Goal: Information Seeking & Learning: Learn about a topic

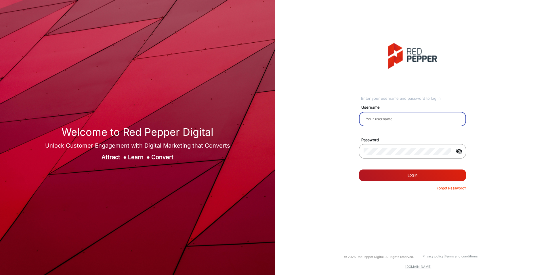
click at [408, 116] on input "email" at bounding box center [413, 118] width 98 height 7
click at [429, 175] on button "Log In" at bounding box center [412, 175] width 107 height 12
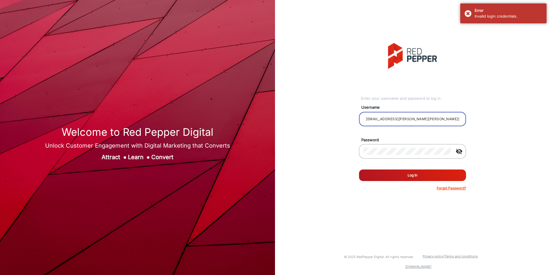
drag, startPoint x: 427, startPoint y: 117, endPoint x: 336, endPoint y: 120, distance: 91.3
click at [336, 120] on div "Enter your username and password to log in Username [EMAIL_ADDRESS][PERSON_NAME…" at bounding box center [413, 116] width 284 height 233
type input "jrkluck"
click at [384, 174] on button "Log In" at bounding box center [412, 175] width 107 height 12
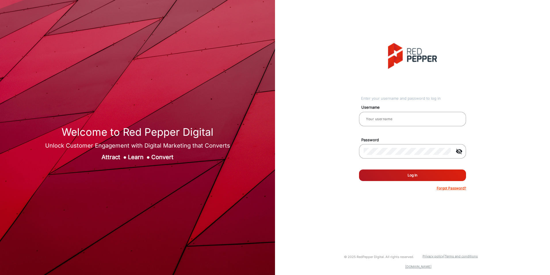
click at [444, 187] on p "Forgot Password?" at bounding box center [451, 187] width 29 height 5
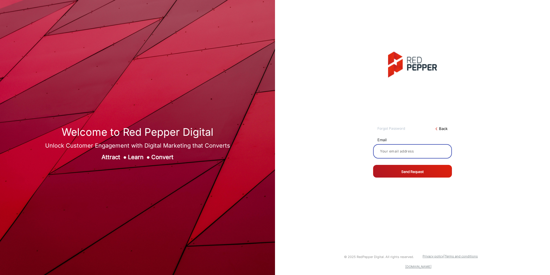
click at [400, 153] on input at bounding box center [413, 151] width 70 height 7
type input "[EMAIL_ADDRESS][PERSON_NAME][PERSON_NAME][DOMAIN_NAME]"
click at [399, 173] on button "Send Request" at bounding box center [412, 171] width 79 height 13
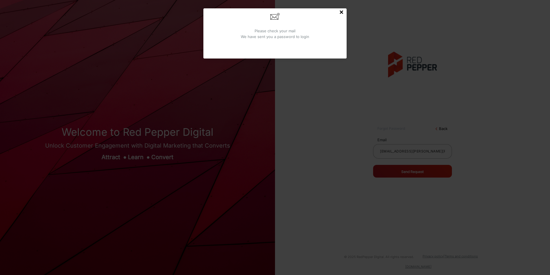
click at [284, 35] on span "Please check your mail We have sent you a password to login" at bounding box center [275, 33] width 69 height 10
click at [342, 12] on button "×" at bounding box center [341, 11] width 5 height 7
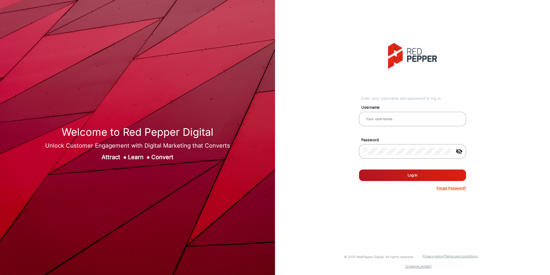
click at [452, 189] on p "Forgot Password?" at bounding box center [451, 187] width 29 height 5
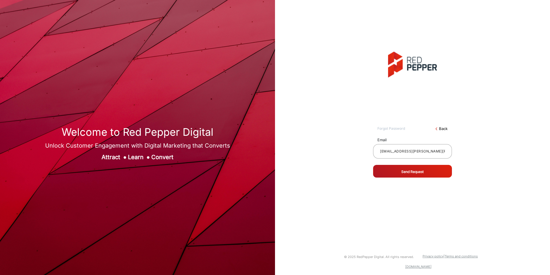
click at [415, 170] on button "Send Request" at bounding box center [412, 171] width 79 height 13
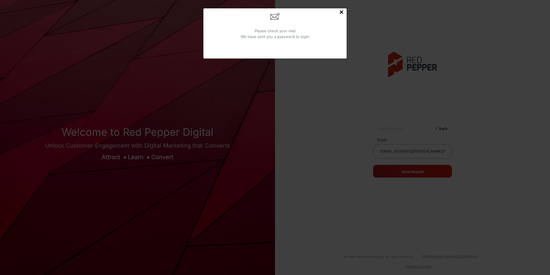
drag, startPoint x: 340, startPoint y: 12, endPoint x: 339, endPoint y: 20, distance: 8.1
click at [340, 12] on button "×" at bounding box center [341, 11] width 5 height 7
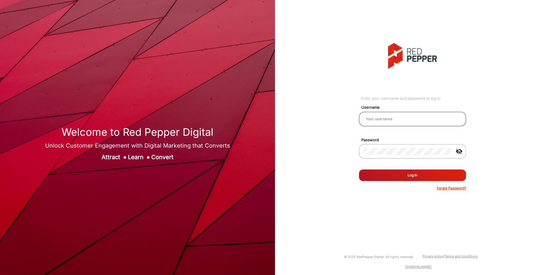
click at [380, 116] on input "email" at bounding box center [413, 118] width 98 height 7
click at [359, 169] on button "Log In" at bounding box center [412, 175] width 107 height 12
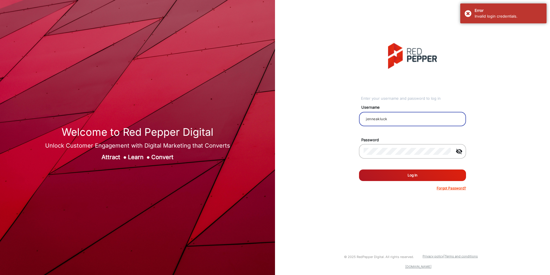
drag, startPoint x: 396, startPoint y: 116, endPoint x: 331, endPoint y: 116, distance: 64.5
click at [331, 116] on div "Enter your username and password to log in Username jenneakluck Password visibi…" at bounding box center [413, 116] width 284 height 233
type input "[EMAIL_ADDRESS][PERSON_NAME][PERSON_NAME][DOMAIN_NAME]"
click at [413, 176] on button "Log In" at bounding box center [412, 175] width 107 height 12
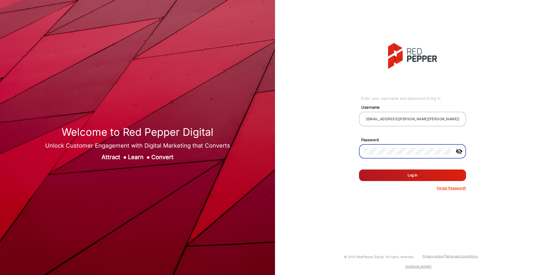
click at [350, 151] on div "Enter your username and password to log in Username [EMAIL_ADDRESS][PERSON_NAME…" at bounding box center [413, 116] width 284 height 233
click at [359, 169] on button "Log In" at bounding box center [412, 175] width 107 height 12
click at [478, 31] on div "Enter your username and password to log in Username [EMAIL_ADDRESS][PERSON_NAME…" at bounding box center [413, 116] width 284 height 233
click at [397, 124] on div at bounding box center [413, 119] width 98 height 16
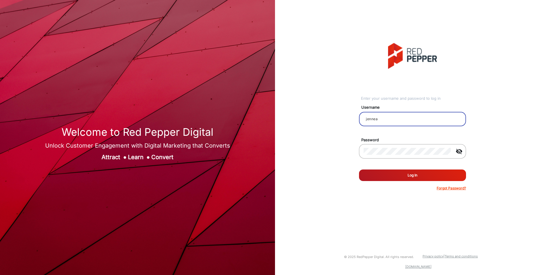
type input "jennea"
click at [359, 169] on button "Log In" at bounding box center [412, 175] width 107 height 12
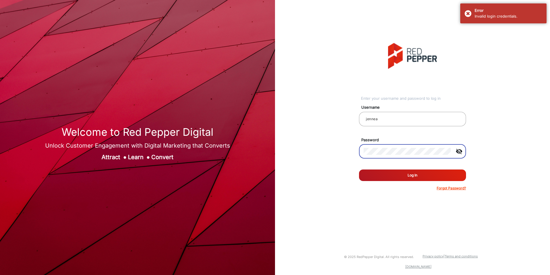
click at [351, 150] on div "Enter your username and password to log in Username jennea Password visibility_…" at bounding box center [413, 116] width 284 height 233
click at [405, 176] on button "Log In" at bounding box center [412, 175] width 107 height 12
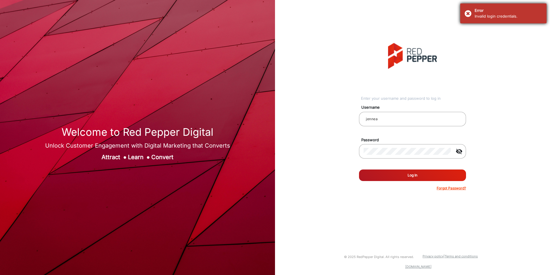
click at [469, 12] on div "Error Invalid login credentials." at bounding box center [504, 13] width 86 height 20
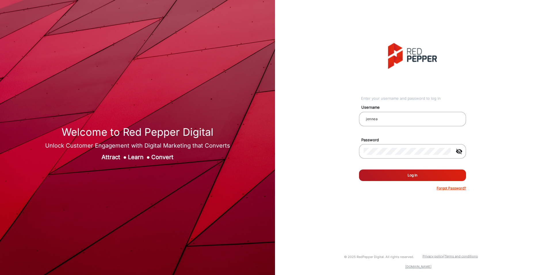
click at [453, 188] on p "Forgot Password?" at bounding box center [451, 187] width 29 height 5
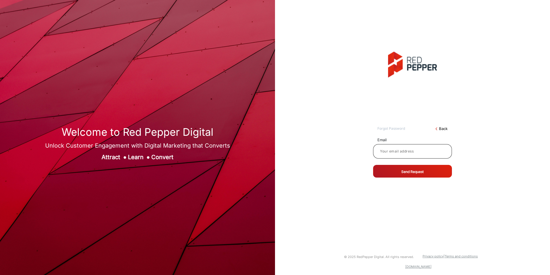
click at [406, 153] on input at bounding box center [413, 151] width 70 height 7
type input "[EMAIL_ADDRESS][PERSON_NAME][PERSON_NAME][DOMAIN_NAME]"
click at [419, 168] on button "Send Request" at bounding box center [412, 171] width 79 height 13
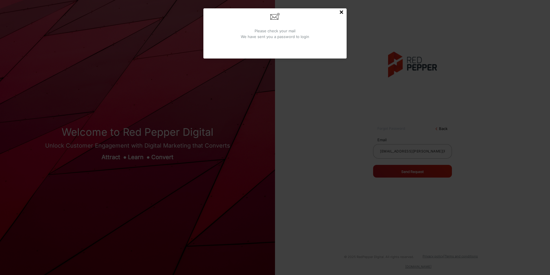
click at [341, 12] on button "×" at bounding box center [341, 11] width 5 height 7
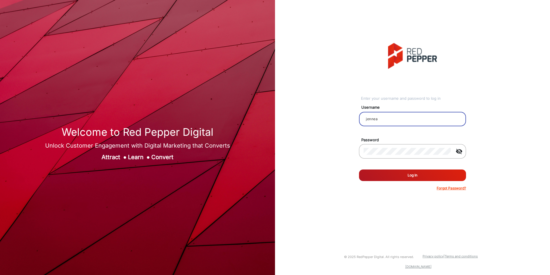
drag, startPoint x: 393, startPoint y: 117, endPoint x: 348, endPoint y: 118, distance: 44.9
click at [348, 118] on div "Enter your username and password to log in Username jennea Password visibility_…" at bounding box center [413, 116] width 284 height 233
type input "kohler"
click at [409, 178] on button "Log In" at bounding box center [412, 175] width 107 height 12
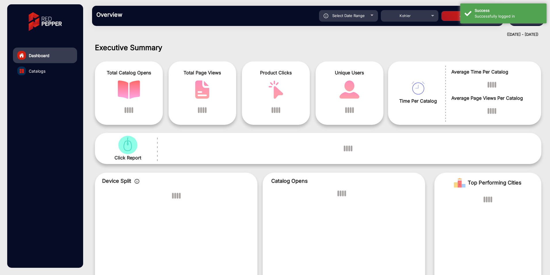
scroll to position [4, 0]
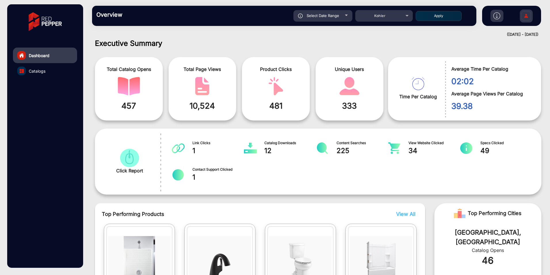
click at [446, 42] on h1 "Executive Summary" at bounding box center [318, 43] width 447 height 9
click at [345, 15] on div at bounding box center [346, 15] width 3 height 1
click at [348, 14] on div "Select Date Range" at bounding box center [323, 16] width 59 height 12
type input "9/24/2025"
type input "9/30/2025"
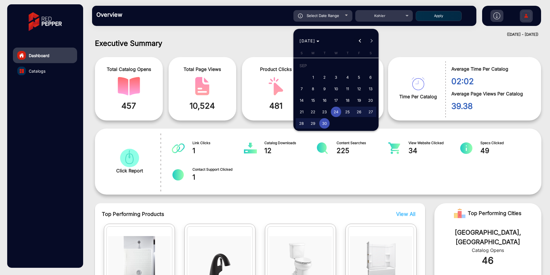
click at [358, 42] on span "Previous month" at bounding box center [360, 41] width 12 height 12
click at [325, 75] on span "1" at bounding box center [325, 77] width 10 height 10
type input "7/1/2025"
click at [371, 43] on span "Next month" at bounding box center [372, 41] width 12 height 12
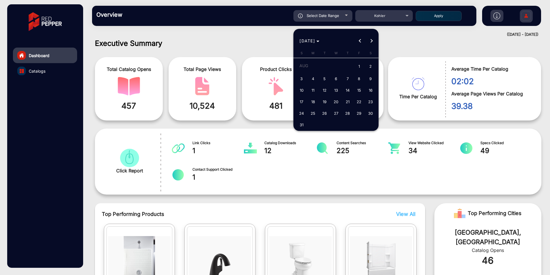
click at [371, 43] on span "Next month" at bounding box center [372, 41] width 12 height 12
click at [374, 40] on div "SEP 2025 SEP 2025" at bounding box center [336, 41] width 82 height 12
click at [371, 41] on div "SEP 2025 SEP 2025" at bounding box center [336, 41] width 82 height 12
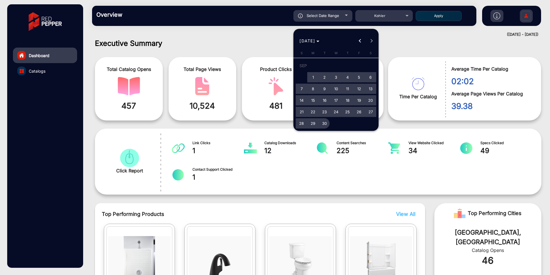
click at [325, 121] on span "30" at bounding box center [325, 123] width 10 height 10
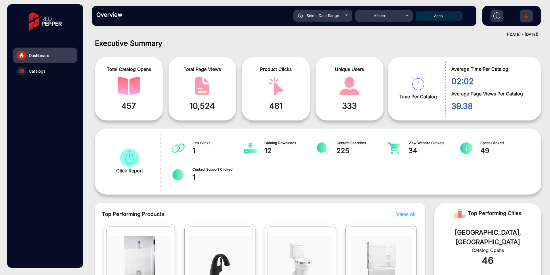
type input "9/30/2025"
click at [438, 15] on button "Apply" at bounding box center [439, 16] width 46 height 10
type input "7/1/2025"
type input "9/30/2025"
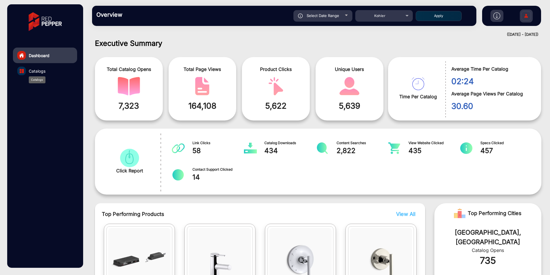
click at [39, 70] on span "Catalogs" at bounding box center [37, 71] width 17 height 6
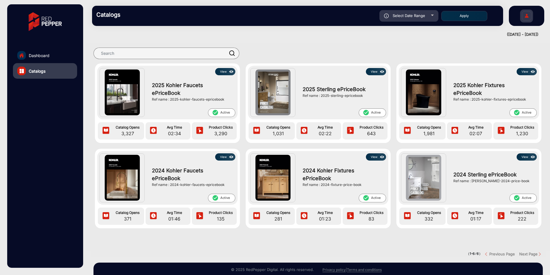
click at [223, 70] on button "View" at bounding box center [225, 71] width 20 height 7
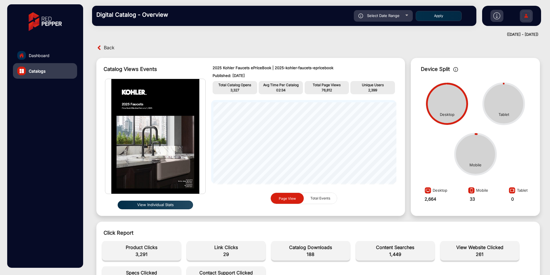
click at [108, 47] on span "Back" at bounding box center [109, 47] width 11 height 9
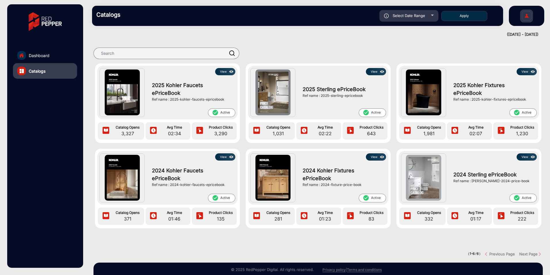
click at [489, 81] on span "2025 Kohler Fixtures ePriceBook" at bounding box center [494, 89] width 81 height 16
click at [519, 72] on button "View" at bounding box center [527, 71] width 20 height 7
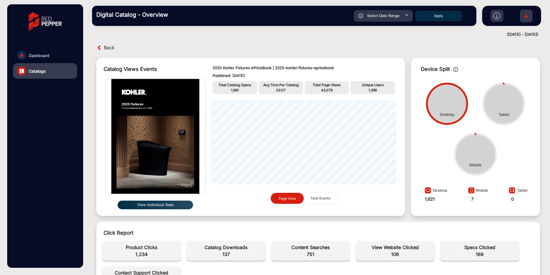
click at [107, 45] on span "Back" at bounding box center [109, 47] width 11 height 9
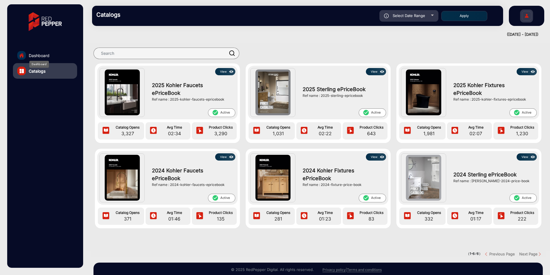
drag, startPoint x: 43, startPoint y: 55, endPoint x: 50, endPoint y: 62, distance: 9.8
click at [43, 55] on span "Dashboard" at bounding box center [39, 55] width 21 height 6
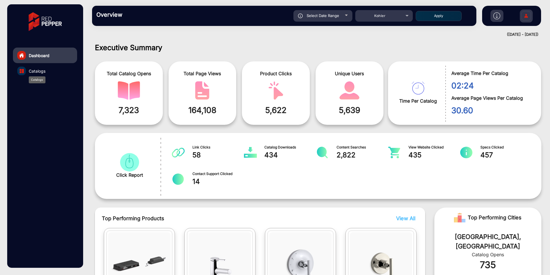
drag, startPoint x: 43, startPoint y: 72, endPoint x: 72, endPoint y: 81, distance: 30.2
click at [43, 72] on span "Catalogs" at bounding box center [37, 71] width 17 height 6
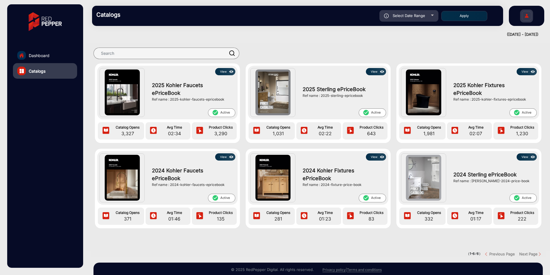
click at [434, 13] on div "Select Date Range" at bounding box center [409, 16] width 59 height 12
type input "7/1/2025"
type input "9/30/2025"
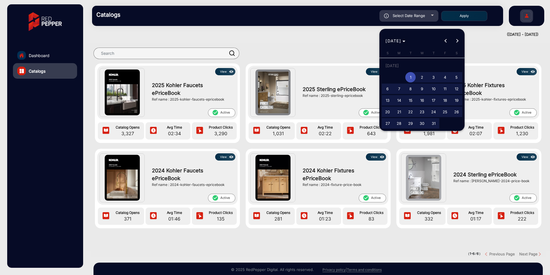
click at [406, 42] on span "JUL 2025" at bounding box center [396, 41] width 20 height 6
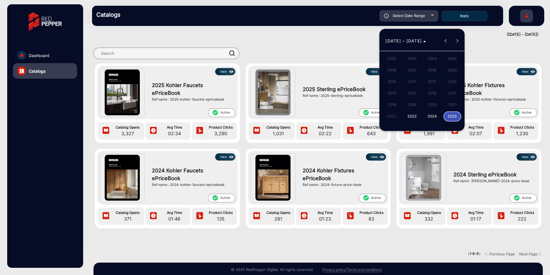
click at [430, 114] on span "2024" at bounding box center [432, 116] width 18 height 10
click at [430, 82] on span "JUL" at bounding box center [432, 82] width 18 height 10
click at [455, 41] on button "Next month" at bounding box center [458, 41] width 12 height 12
click at [434, 66] on span "1" at bounding box center [434, 67] width 10 height 12
type input "8/1/2024"
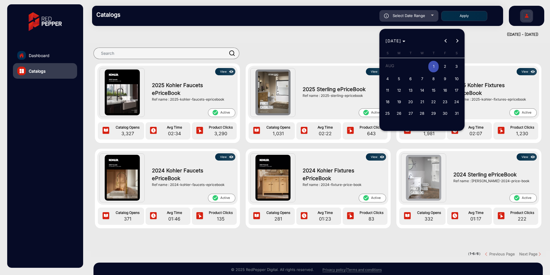
click at [458, 41] on button "Next month" at bounding box center [458, 41] width 12 height 12
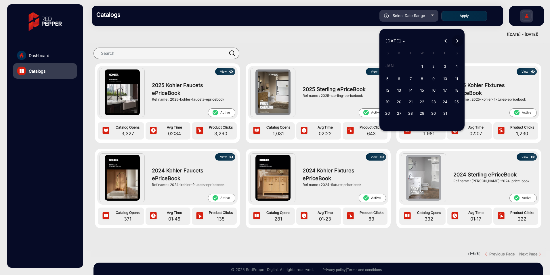
click at [458, 41] on button "Next month" at bounding box center [458, 41] width 12 height 12
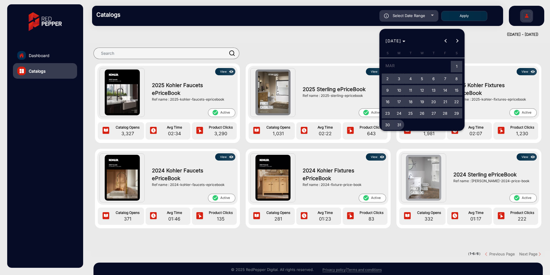
click at [399, 122] on span "31" at bounding box center [399, 124] width 10 height 10
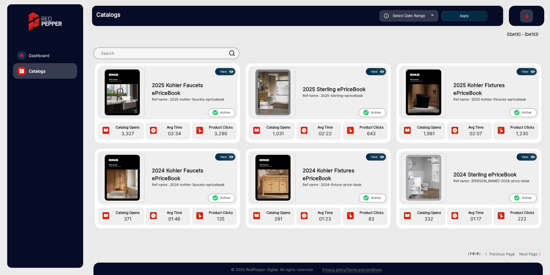
type input "3/31/2025"
click at [469, 18] on button "Apply" at bounding box center [465, 16] width 46 height 10
type input "8/1/2024"
type input "3/31/2025"
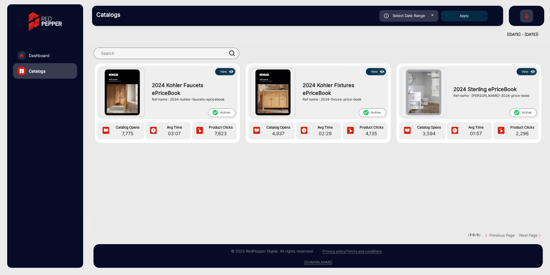
click at [226, 71] on button "View" at bounding box center [225, 71] width 20 height 7
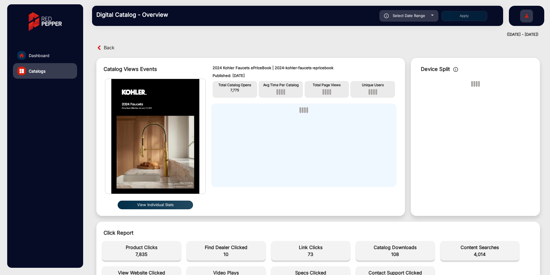
click at [431, 14] on div "Select Date Range" at bounding box center [409, 16] width 59 height 12
type input "8/1/2024"
type input "3/31/2025"
click at [433, 15] on div at bounding box center [432, 15] width 3 height 1
click at [105, 47] on span "Back" at bounding box center [109, 47] width 11 height 9
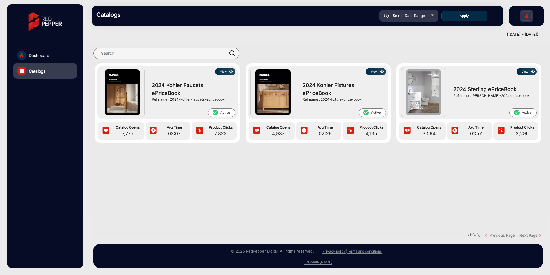
click at [433, 16] on div at bounding box center [432, 15] width 3 height 1
click at [432, 15] on div at bounding box center [432, 15] width 3 height 1
click at [384, 38] on mat-drawer-content "Catalogs Select Date Range 8/1/2024 8/1/2024 – 3/31/2025 3/31/2025 Kohler Apply…" at bounding box center [318, 137] width 464 height 275
click at [435, 15] on div "Select Date Range" at bounding box center [409, 16] width 59 height 12
type input "8/1/2024"
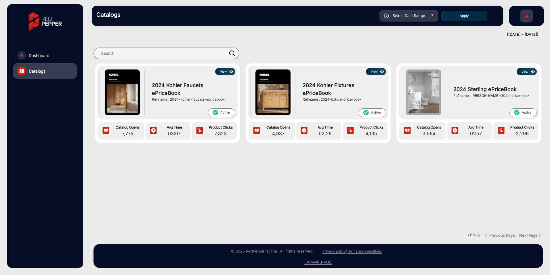
type input "3/31/2025"
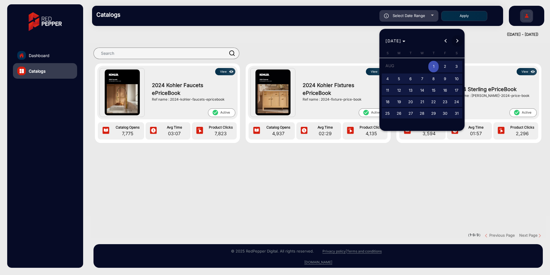
click at [456, 41] on button "Next month" at bounding box center [458, 41] width 12 height 12
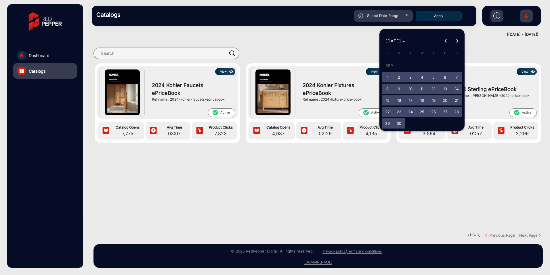
click at [388, 76] on span "1" at bounding box center [388, 77] width 10 height 10
type input "9/1/2024"
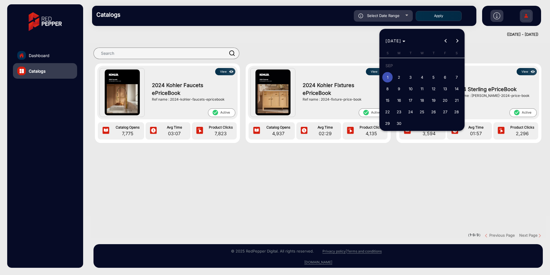
click at [459, 41] on span "Next month" at bounding box center [458, 41] width 12 height 12
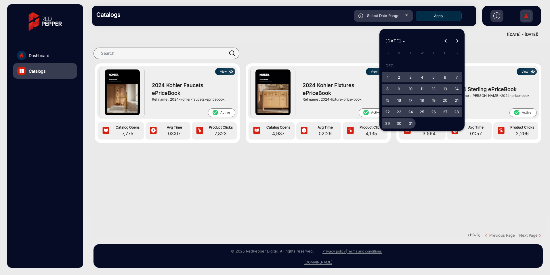
click at [410, 123] on span "31" at bounding box center [411, 123] width 10 height 10
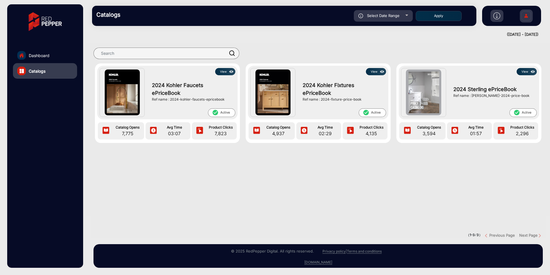
type input "12/31/2024"
click at [443, 18] on button "Apply" at bounding box center [439, 16] width 46 height 10
type input "9/1/2024"
type input "12/31/2024"
click at [407, 15] on div at bounding box center [407, 15] width 3 height 1
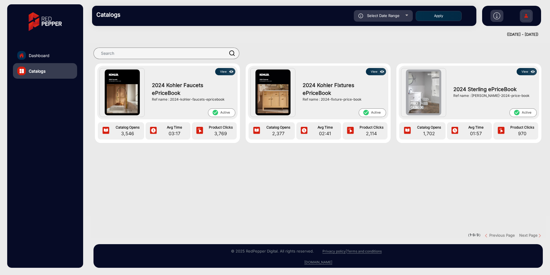
click at [410, 15] on div "Select Date Range" at bounding box center [383, 16] width 59 height 12
type input "9/1/2024"
type input "12/31/2024"
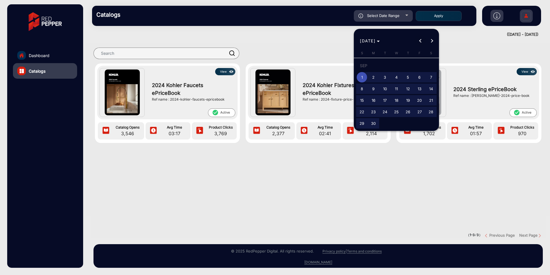
click at [421, 41] on button "Previous month" at bounding box center [421, 41] width 12 height 12
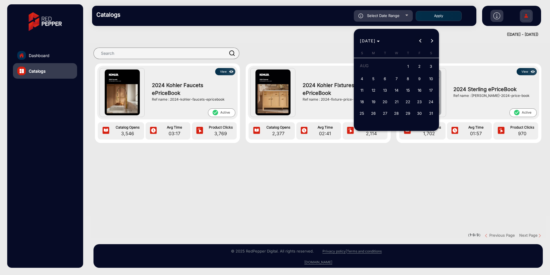
click at [421, 41] on button "Previous month" at bounding box center [421, 41] width 12 height 12
click at [375, 75] on span "1" at bounding box center [373, 77] width 10 height 10
type input "7/1/2024"
click at [432, 42] on span "Next month" at bounding box center [432, 41] width 12 height 12
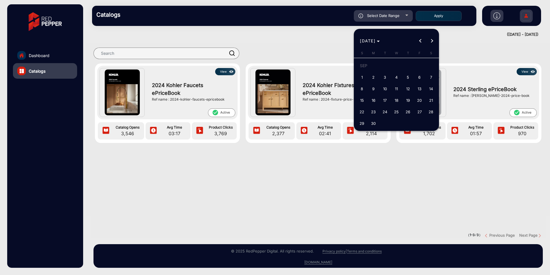
click at [432, 42] on span "Next month" at bounding box center [432, 41] width 12 height 12
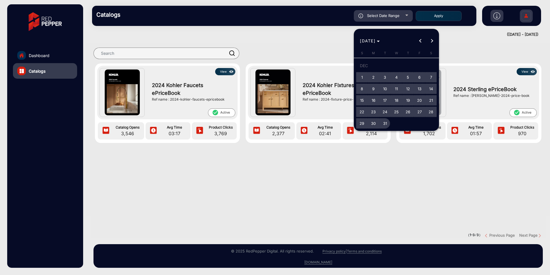
click at [382, 125] on span "31" at bounding box center [385, 123] width 10 height 10
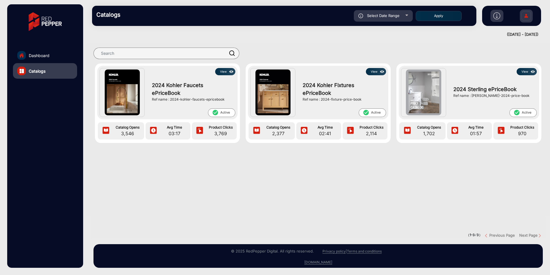
type input "12/31/2024"
click at [436, 17] on button "Apply" at bounding box center [439, 16] width 46 height 10
type input "7/1/2024"
type input "12/31/2024"
click at [409, 16] on div "Select Date Range" at bounding box center [383, 16] width 59 height 12
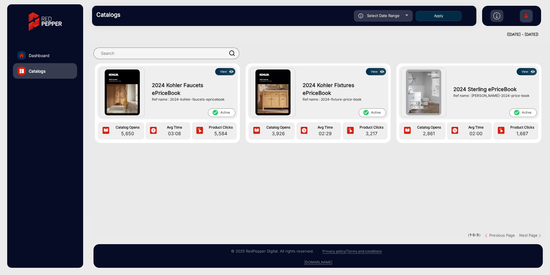
type input "7/1/2024"
type input "12/31/2024"
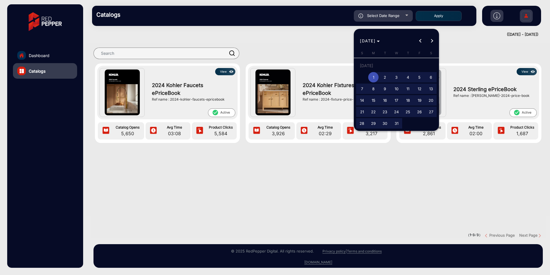
click at [432, 40] on button "Next month" at bounding box center [432, 41] width 12 height 12
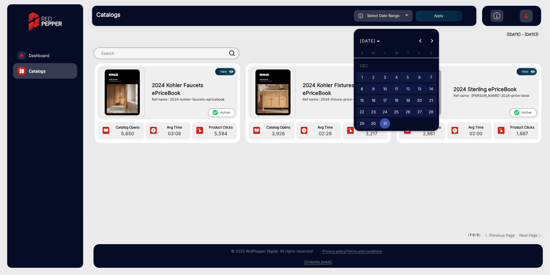
click at [432, 40] on button "Next month" at bounding box center [432, 41] width 12 height 12
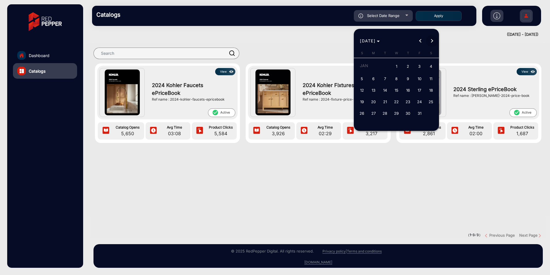
click at [432, 40] on button "Next month" at bounding box center [432, 41] width 12 height 12
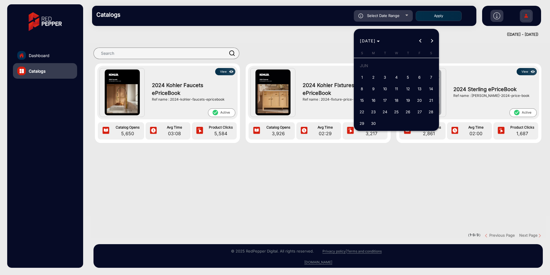
click at [432, 40] on button "Next month" at bounding box center [432, 41] width 12 height 12
click at [385, 75] on span "1" at bounding box center [385, 77] width 10 height 10
type input "7/1/2025"
click at [432, 42] on button "Next month" at bounding box center [432, 41] width 12 height 12
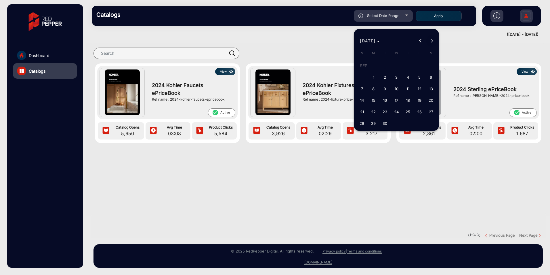
click at [432, 42] on div "SEP 2025 SEP 2025" at bounding box center [397, 41] width 82 height 12
click at [433, 42] on div "SEP 2025 SEP 2025" at bounding box center [397, 41] width 82 height 12
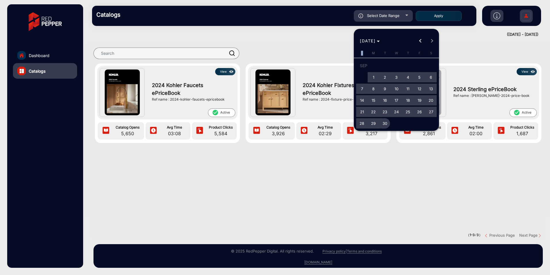
click at [384, 121] on span "30" at bounding box center [385, 123] width 10 height 10
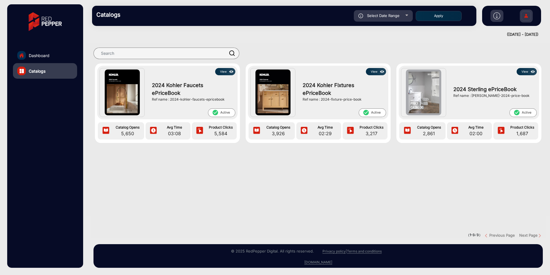
type input "9/30/2025"
click at [446, 16] on button "Apply" at bounding box center [439, 16] width 46 height 10
type input "7/1/2025"
type input "9/30/2025"
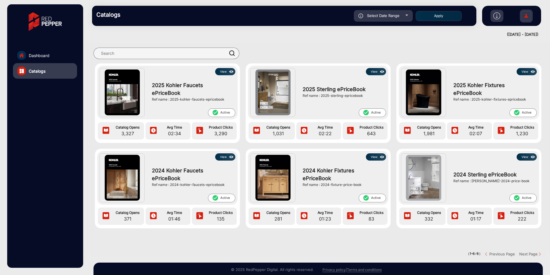
click at [229, 71] on img at bounding box center [231, 72] width 7 height 6
